Goal: Task Accomplishment & Management: Use online tool/utility

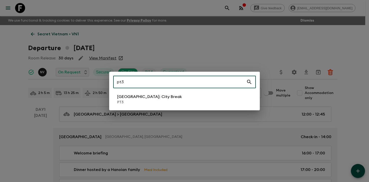
type input "pt3"
click at [178, 102] on li "[GEOGRAPHIC_DATA]: City Break PT3" at bounding box center [184, 99] width 143 height 14
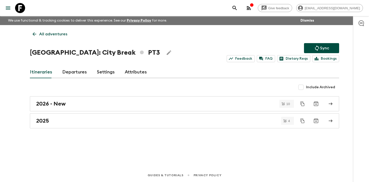
click at [78, 74] on link "Departures" at bounding box center [74, 72] width 25 height 12
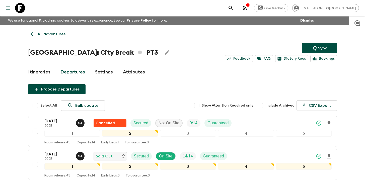
click at [350, 87] on div at bounding box center [357, 99] width 16 height 166
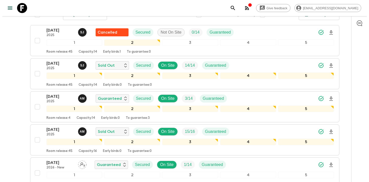
scroll to position [91, 0]
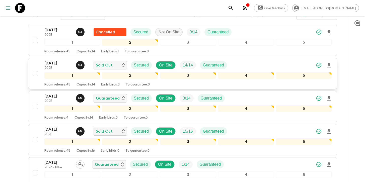
click at [329, 64] on icon "Download Onboarding" at bounding box center [329, 65] width 4 height 4
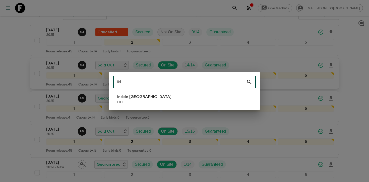
type input "lk1"
click at [144, 100] on p "Inside [GEOGRAPHIC_DATA]" at bounding box center [144, 97] width 54 height 6
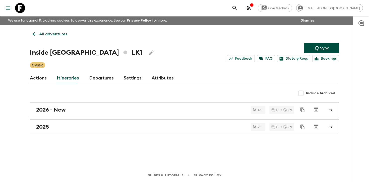
click at [96, 81] on link "Departures" at bounding box center [101, 78] width 25 height 12
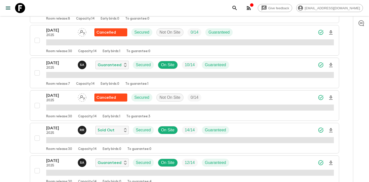
scroll to position [492, 0]
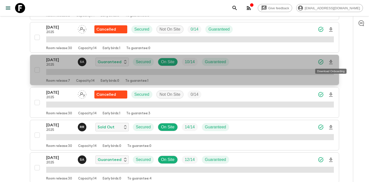
click at [332, 61] on icon "Download Onboarding" at bounding box center [331, 62] width 6 height 6
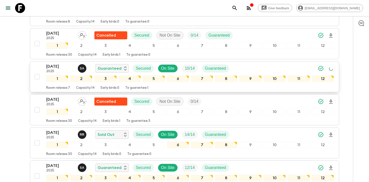
scroll to position [497, 0]
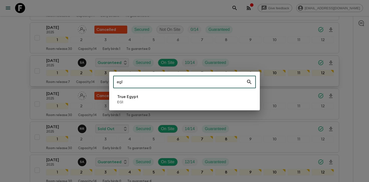
type input "eg1"
click at [170, 95] on li "True Egypt EG1" at bounding box center [184, 99] width 143 height 14
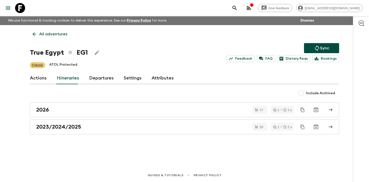
click at [101, 76] on link "Departures" at bounding box center [101, 78] width 25 height 12
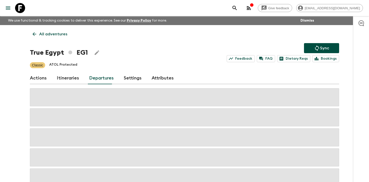
click at [346, 87] on div "Give feedback [PERSON_NAME][EMAIL_ADDRESS][DOMAIN_NAME] We use functional & tra…" at bounding box center [184, 107] width 369 height 214
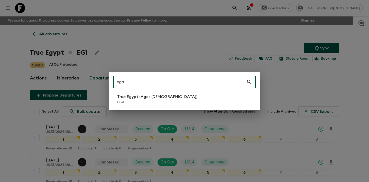
type input "ega"
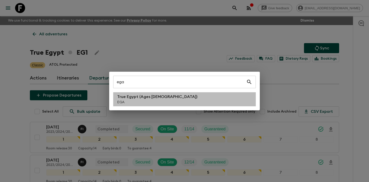
click at [217, 99] on li "True Egypt (Ages [DEMOGRAPHIC_DATA]) EGA" at bounding box center [184, 99] width 143 height 14
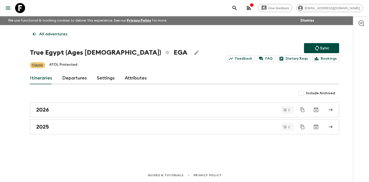
click at [77, 80] on link "Departures" at bounding box center [74, 78] width 25 height 12
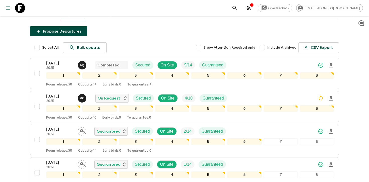
scroll to position [65, 0]
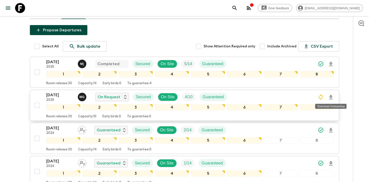
click at [331, 97] on icon "Download Onboarding" at bounding box center [331, 97] width 6 height 6
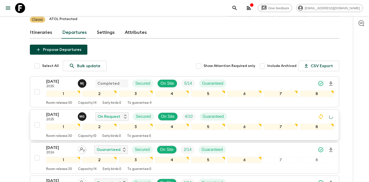
scroll to position [0, 0]
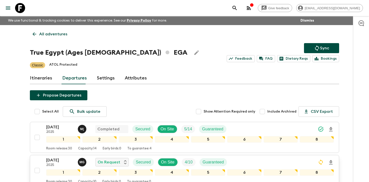
click at [318, 42] on div "All adventures True Egypt (Ages [DEMOGRAPHIC_DATA]) EGA Sync Feedback FAQ Dieta…" at bounding box center [184, 148] width 321 height 246
click at [316, 48] on icon "Sync adventure departures to the booking engine" at bounding box center [317, 48] width 6 height 6
